Goal: Information Seeking & Learning: Learn about a topic

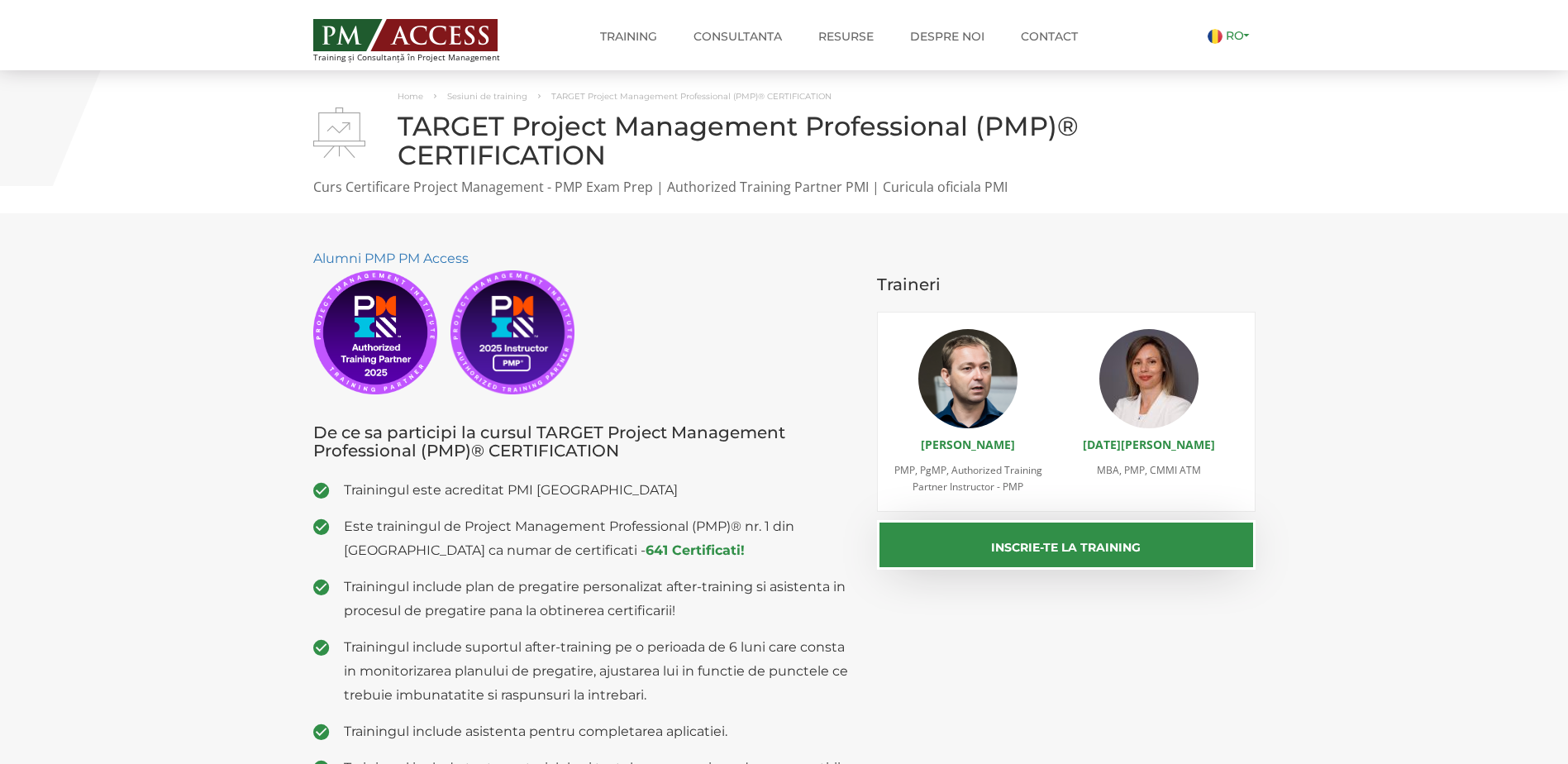
click at [1228, 37] on link "RO" at bounding box center [1231, 36] width 48 height 15
click at [1223, 55] on link "EN" at bounding box center [1222, 58] width 35 height 15
